Goal: Transaction & Acquisition: Subscribe to service/newsletter

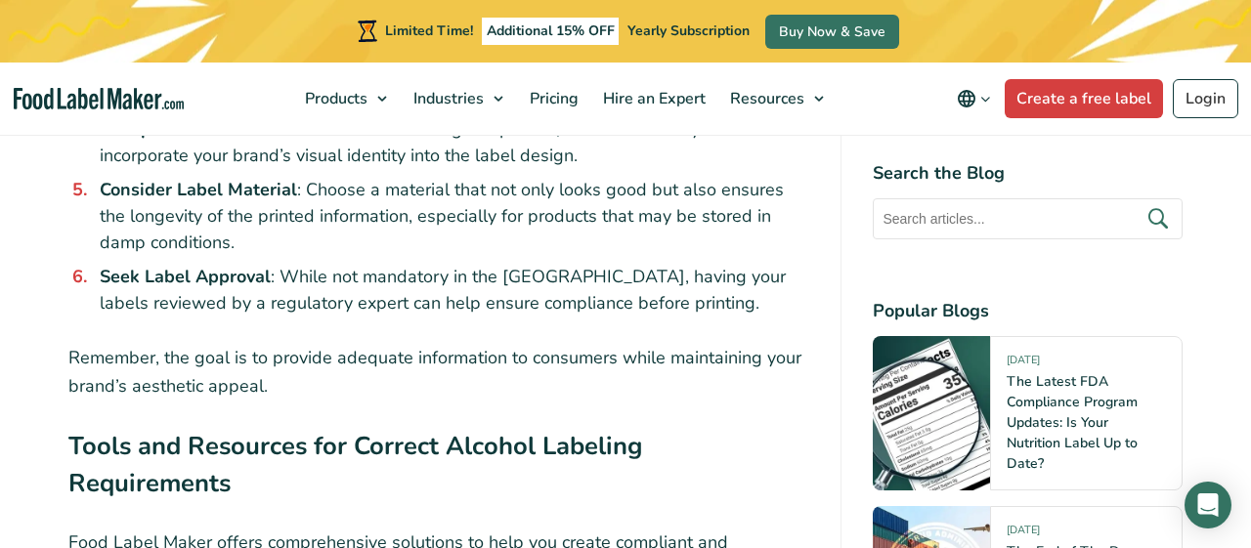
scroll to position [8739, 0]
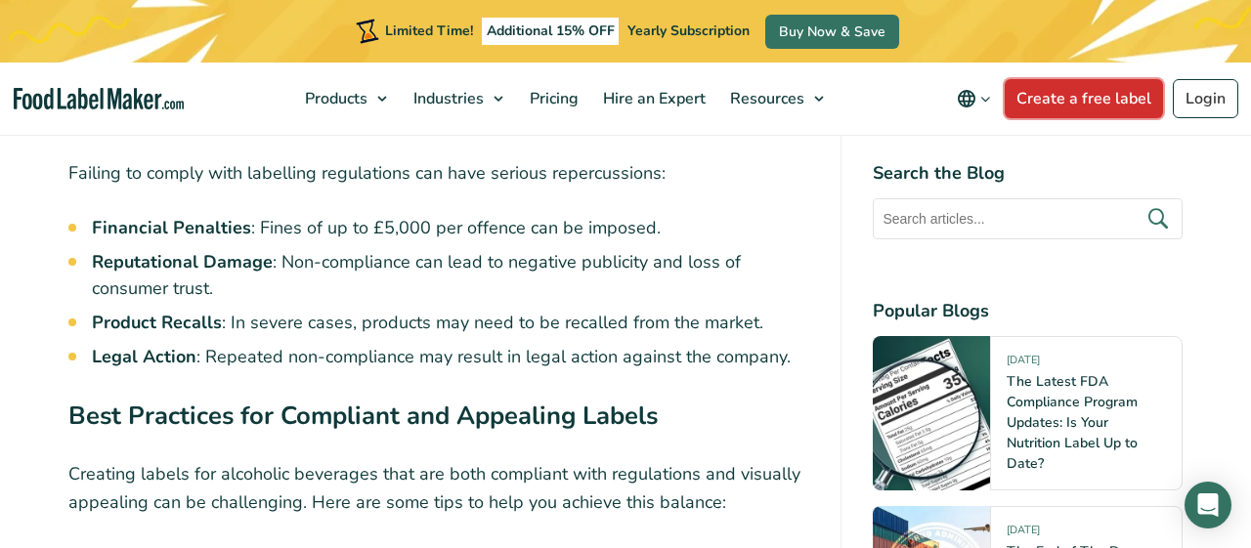
click at [1097, 99] on link "Create a free label" at bounding box center [1083, 98] width 158 height 39
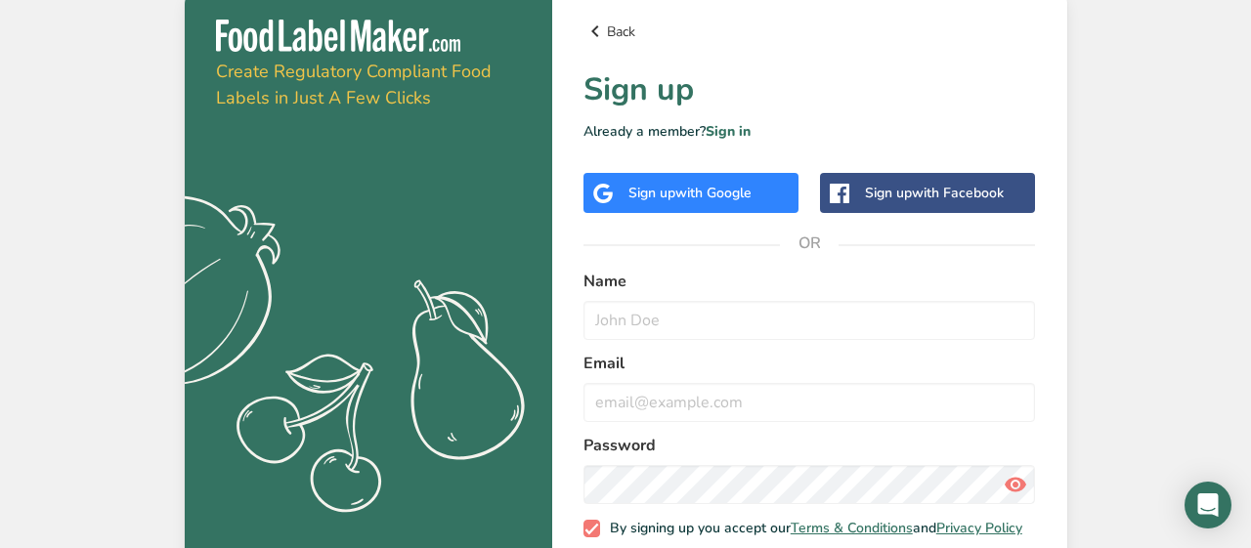
click at [596, 32] on icon at bounding box center [594, 31] width 23 height 35
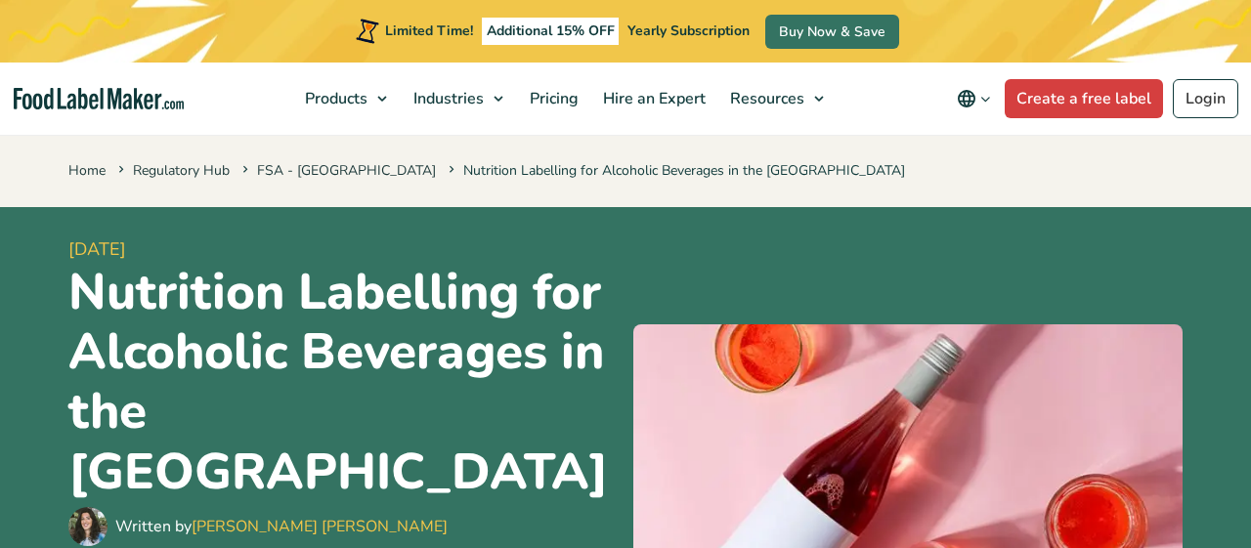
scroll to position [8739, 0]
